Goal: Information Seeking & Learning: Learn about a topic

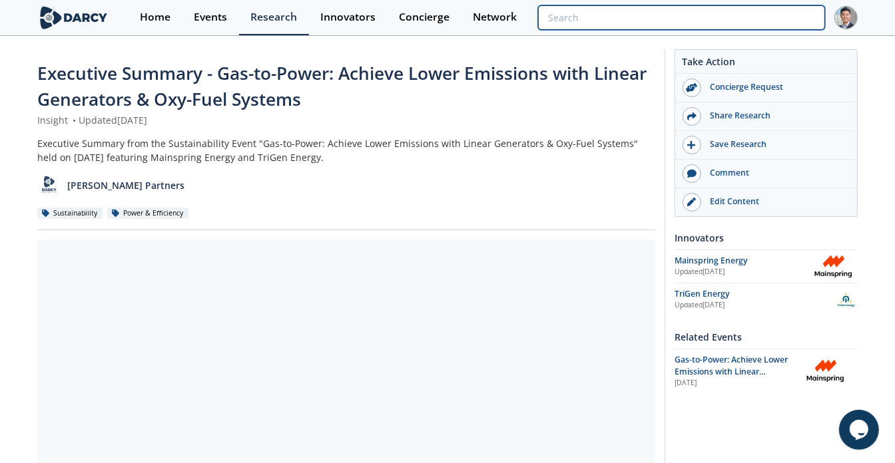
click at [746, 15] on input "search" at bounding box center [681, 17] width 287 height 25
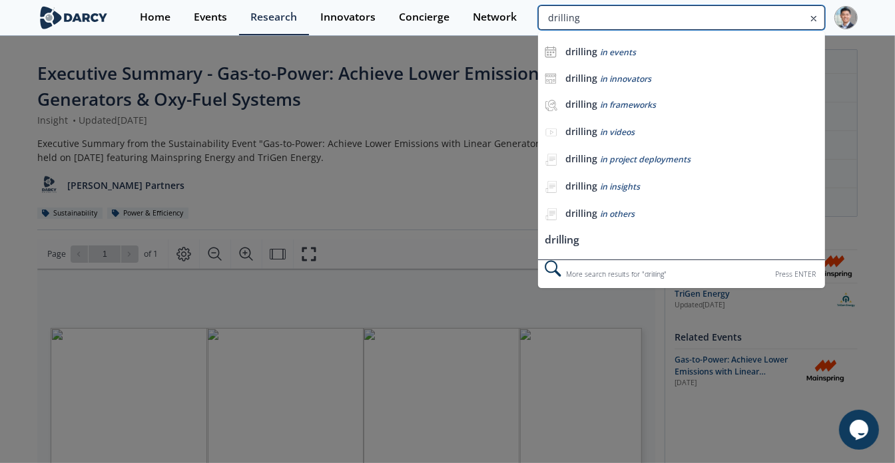
type input "drilling"
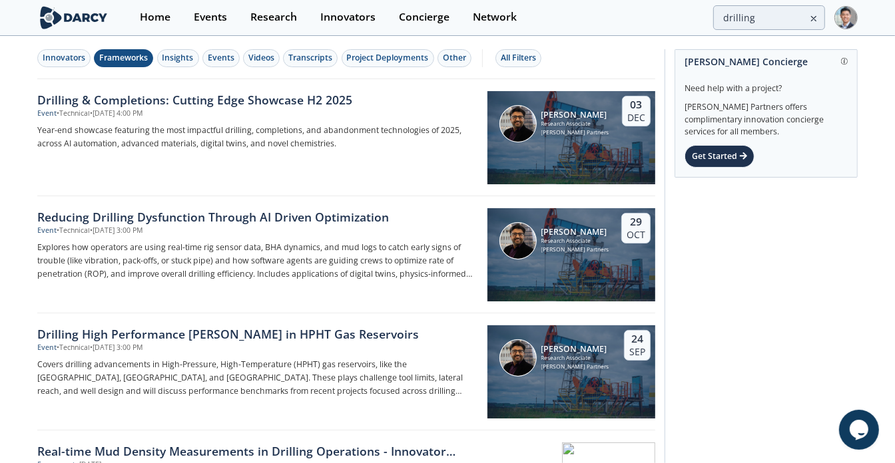
click at [122, 61] on div "Frameworks" at bounding box center [123, 58] width 49 height 12
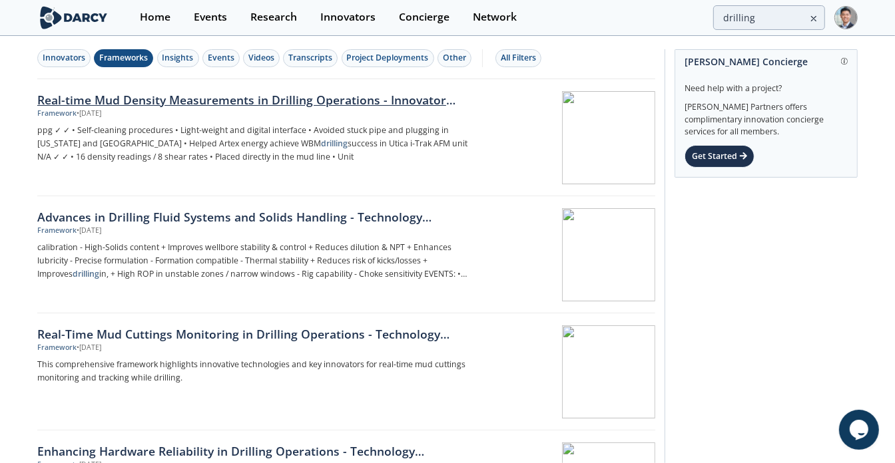
click at [544, 160] on div at bounding box center [571, 137] width 168 height 93
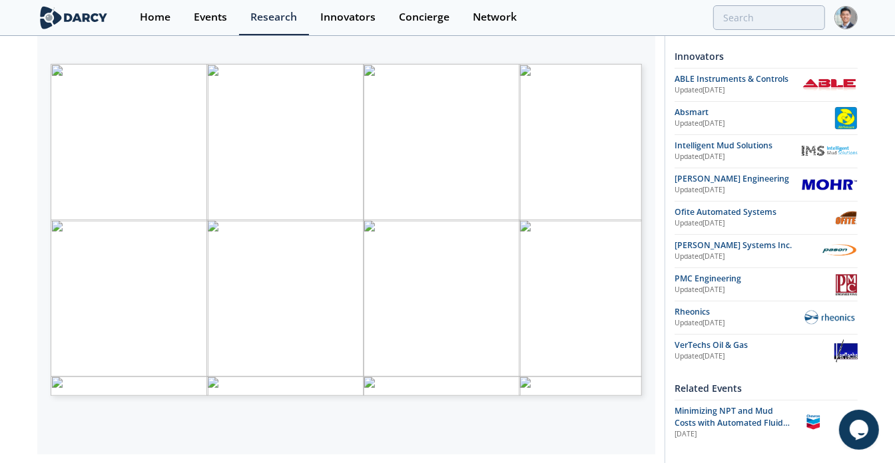
scroll to position [268, 0]
